Goal: Transaction & Acquisition: Purchase product/service

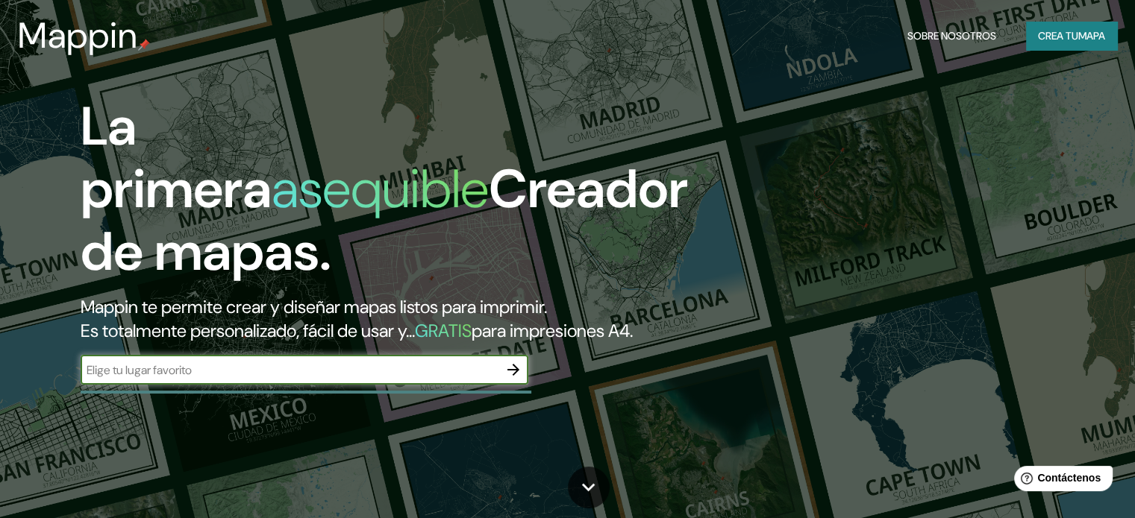
click at [516, 379] on icon "button" at bounding box center [513, 370] width 18 height 18
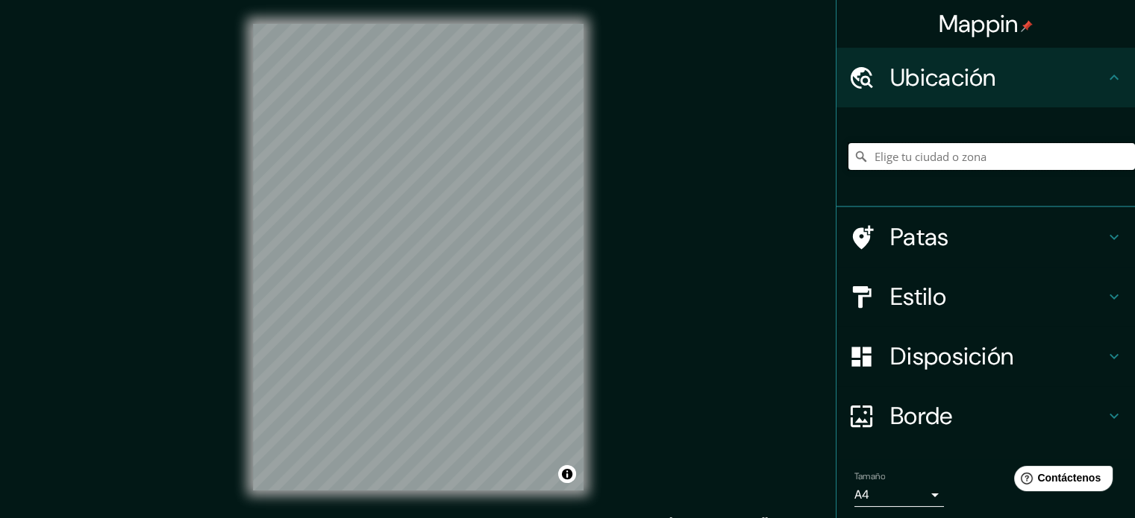
click at [974, 159] on input "Elige tu ciudad o zona" at bounding box center [991, 156] width 286 height 27
type input "[GEOGRAPHIC_DATA], [GEOGRAPHIC_DATA], [GEOGRAPHIC_DATA]"
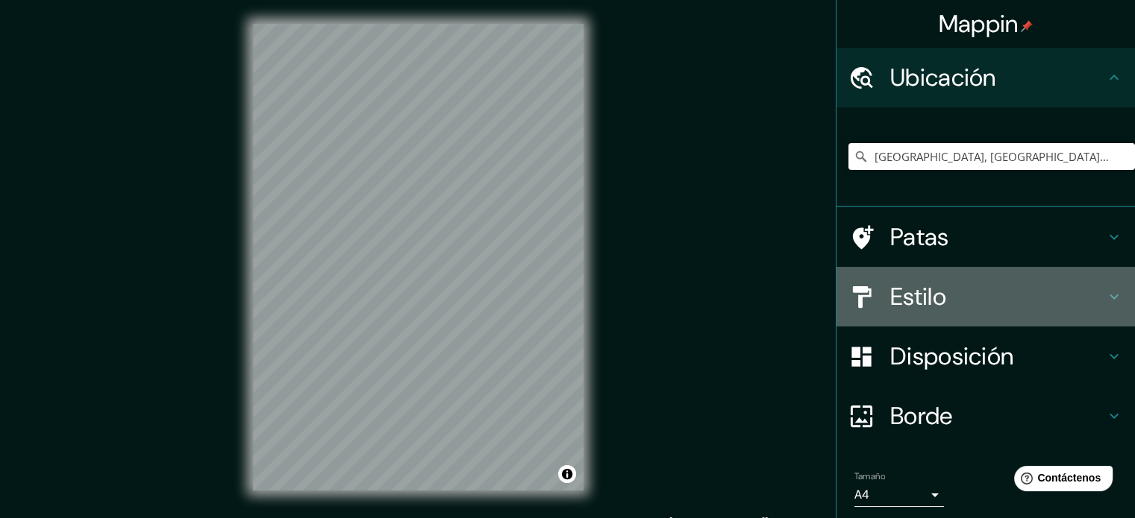
click at [906, 292] on font "Estilo" at bounding box center [918, 296] width 56 height 31
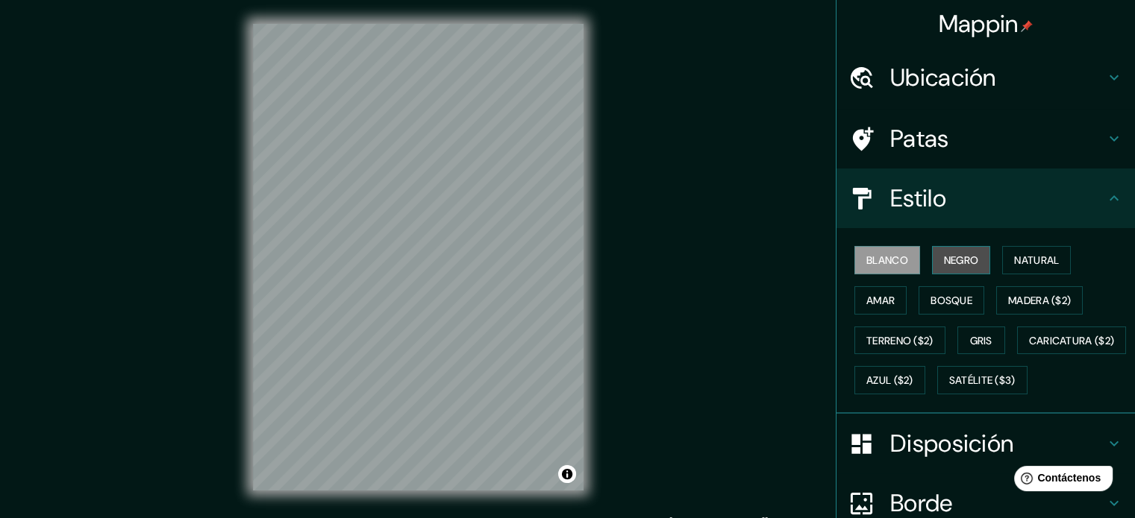
click at [946, 259] on font "Negro" at bounding box center [961, 260] width 35 height 13
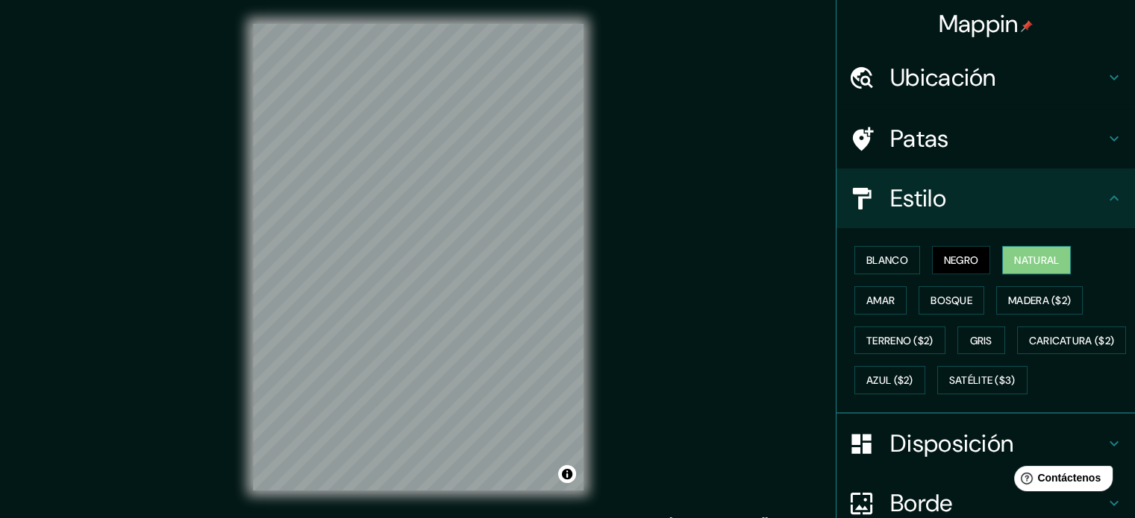
click at [1005, 254] on button "Natural" at bounding box center [1036, 260] width 69 height 28
click at [1029, 351] on font "Caricatura ($2)" at bounding box center [1072, 340] width 86 height 19
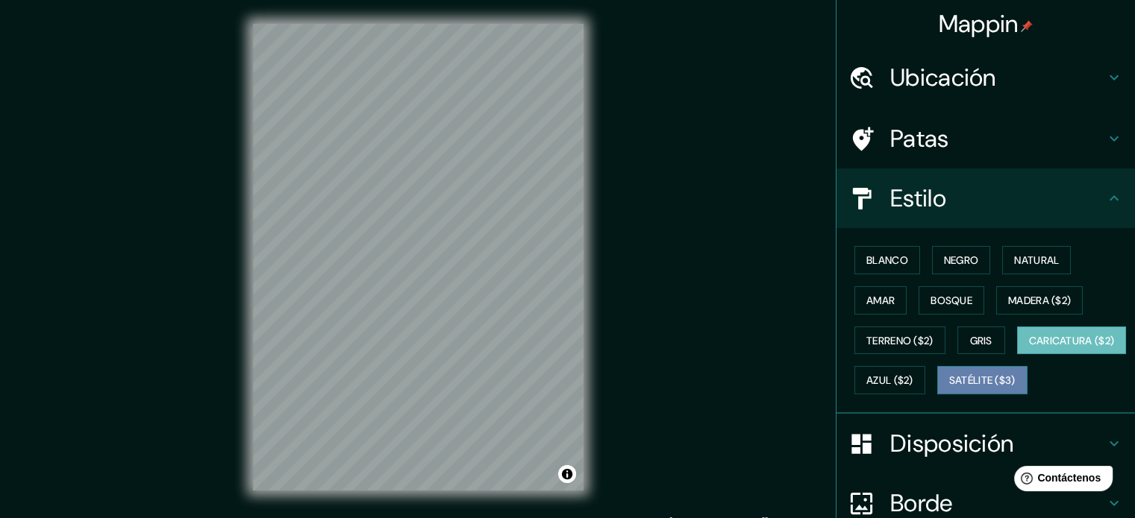
click at [949, 388] on font "Satélite ($3)" at bounding box center [982, 381] width 66 height 13
click at [1029, 348] on font "Caricatura ($2)" at bounding box center [1072, 340] width 86 height 13
click at [937, 395] on button "Satélite ($3)" at bounding box center [982, 380] width 90 height 28
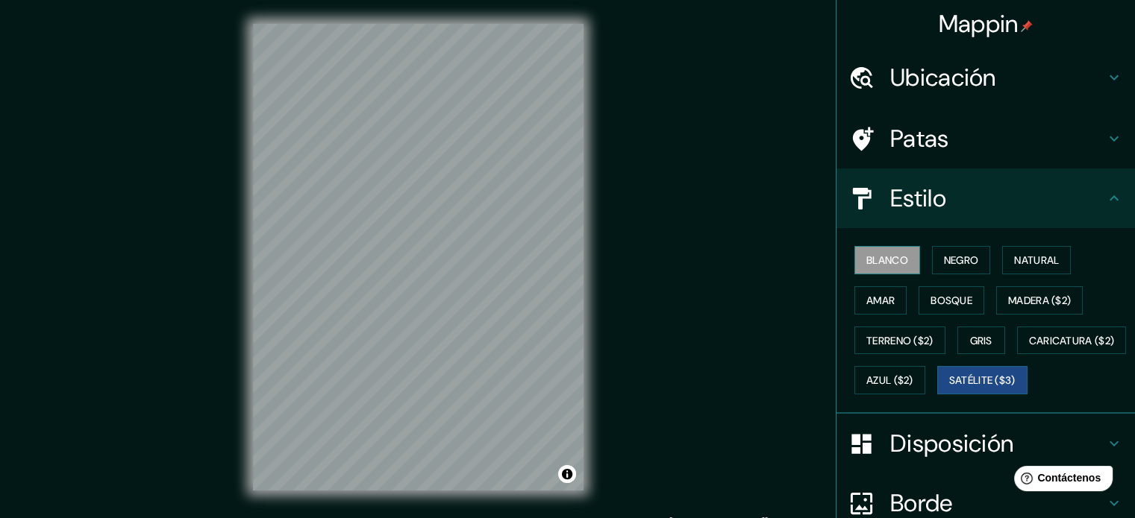
click at [877, 257] on font "Blanco" at bounding box center [887, 260] width 42 height 13
click at [932, 260] on button "Negro" at bounding box center [961, 260] width 59 height 28
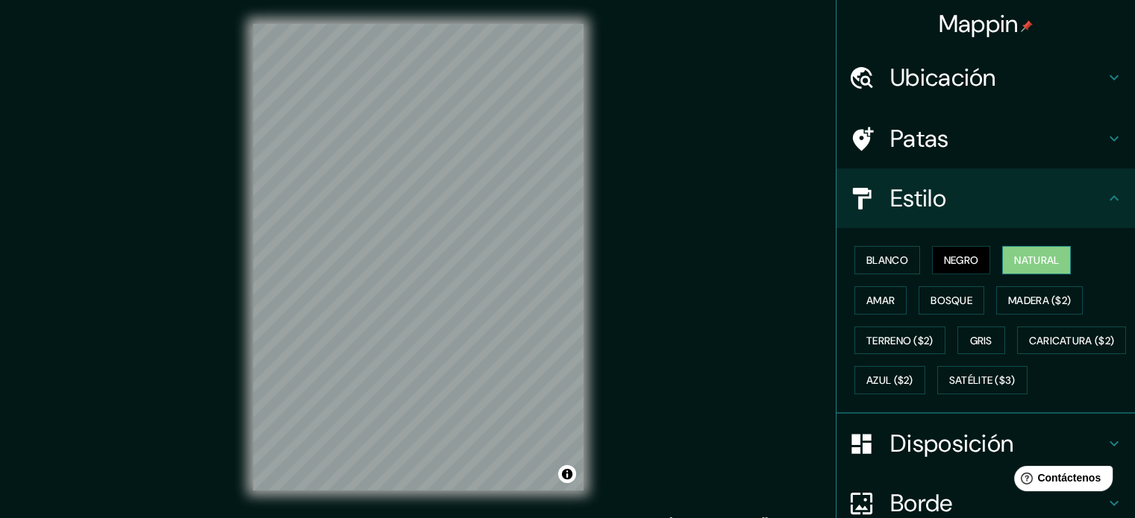
click at [1005, 263] on button "Natural" at bounding box center [1036, 260] width 69 height 28
click at [876, 300] on font "Amar" at bounding box center [880, 300] width 28 height 13
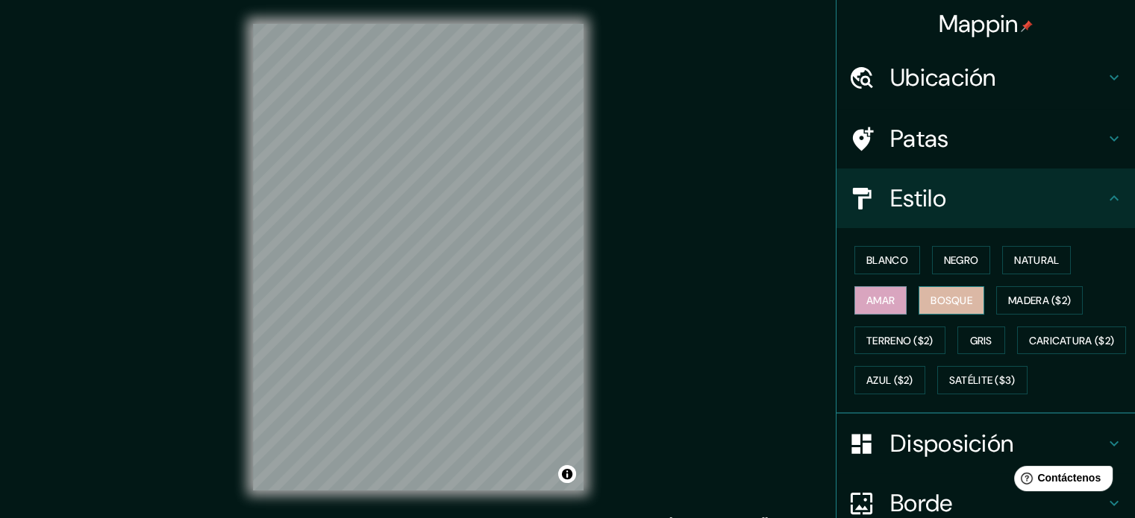
click at [944, 301] on font "Bosque" at bounding box center [951, 300] width 42 height 13
click at [1035, 311] on button "Madera ($2)" at bounding box center [1039, 300] width 87 height 28
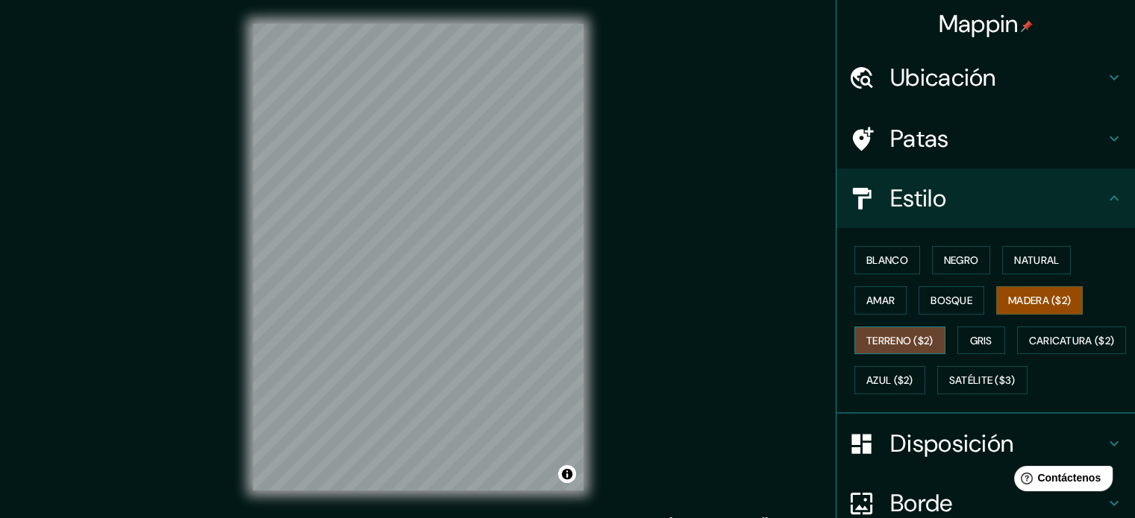
click at [920, 339] on font "Terreno ($2)" at bounding box center [899, 340] width 67 height 13
click at [998, 344] on div "Blanco Negro Natural Amar Bosque Madera ($2) Terreno ($2) Gris Caricatura ($2) …" at bounding box center [991, 320] width 286 height 160
click at [979, 341] on font "Gris" at bounding box center [981, 340] width 22 height 13
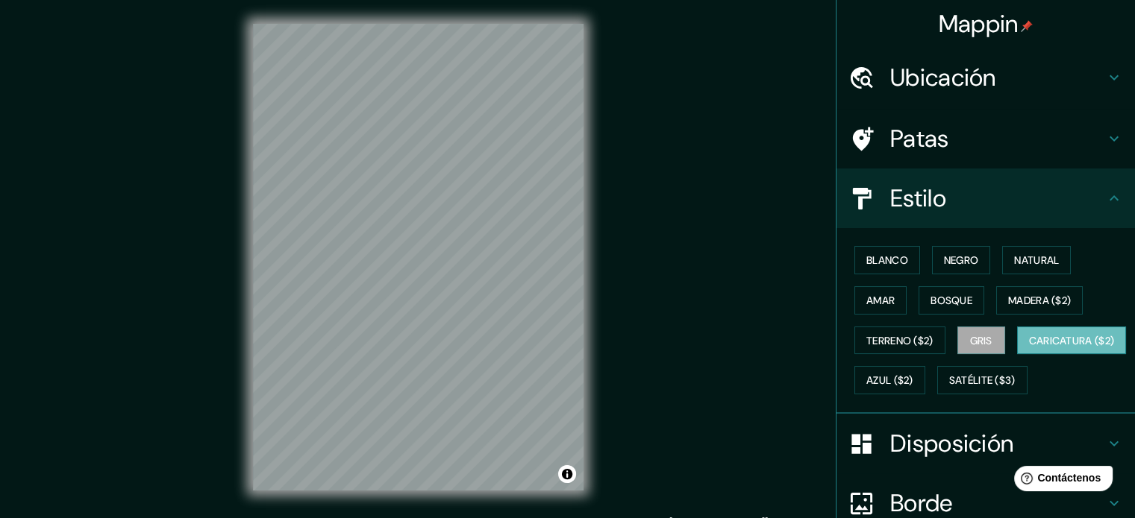
click at [1029, 348] on font "Caricatura ($2)" at bounding box center [1072, 340] width 86 height 13
click at [925, 389] on button "Azul ($2)" at bounding box center [889, 380] width 71 height 28
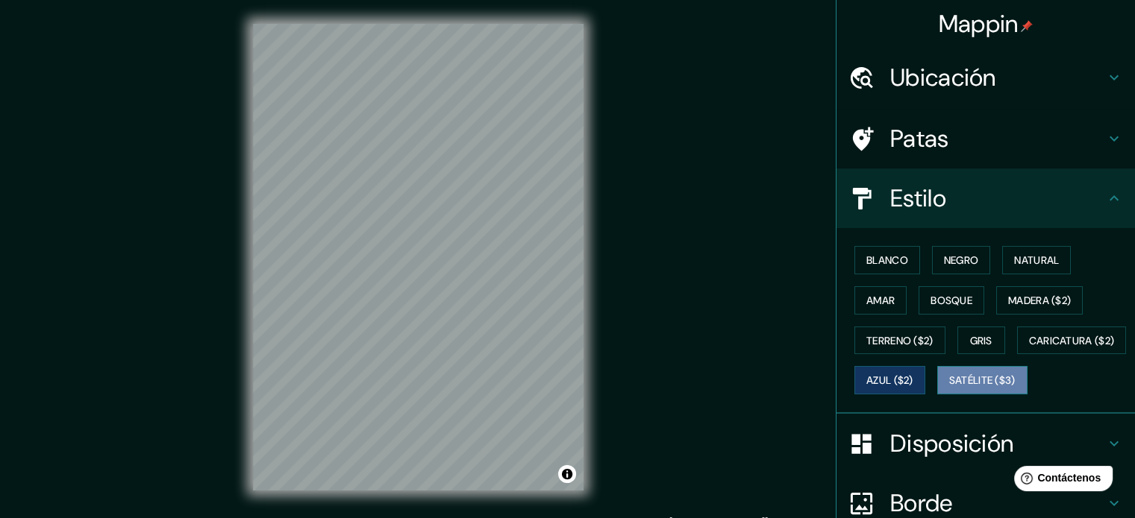
click at [949, 390] on font "Satélite ($3)" at bounding box center [982, 380] width 66 height 19
